Goal: Transaction & Acquisition: Purchase product/service

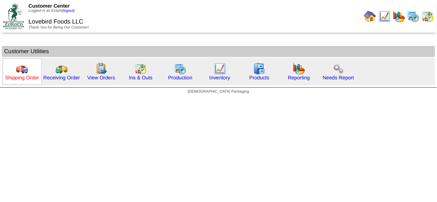
click at [29, 75] on link "Shipping Order" at bounding box center [22, 78] width 34 height 6
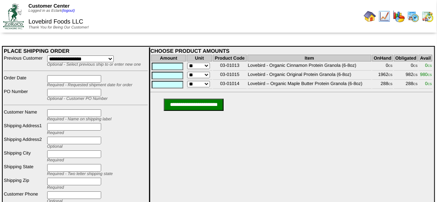
click at [372, 19] on img at bounding box center [370, 16] width 12 height 12
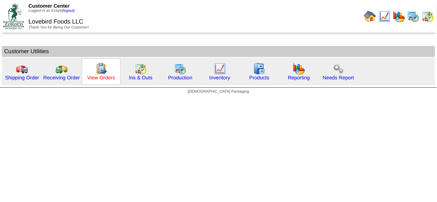
click at [102, 80] on link "View Orders" at bounding box center [101, 78] width 28 height 6
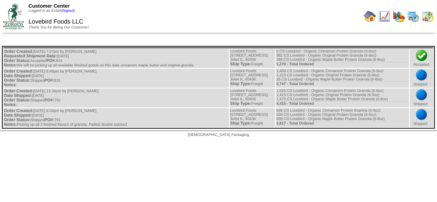
click at [12, 17] on img at bounding box center [13, 15] width 21 height 25
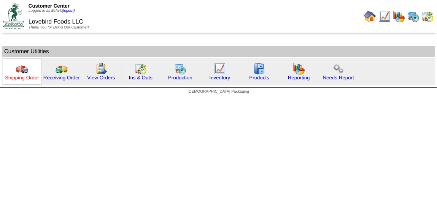
click at [35, 76] on link "Shipping Order" at bounding box center [22, 78] width 34 height 6
